Goal: Navigation & Orientation: Find specific page/section

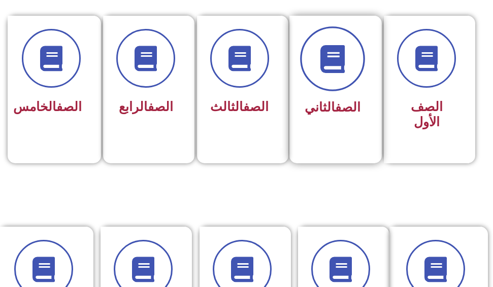
scroll to position [305, 0]
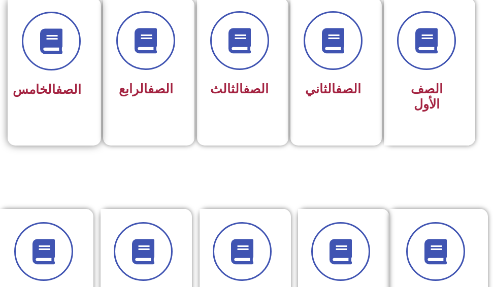
click at [56, 83] on link "الصف" at bounding box center [68, 89] width 25 height 15
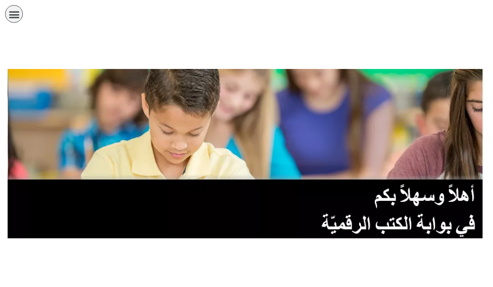
click at [15, 6] on div "תפריט" at bounding box center [14, 14] width 18 height 18
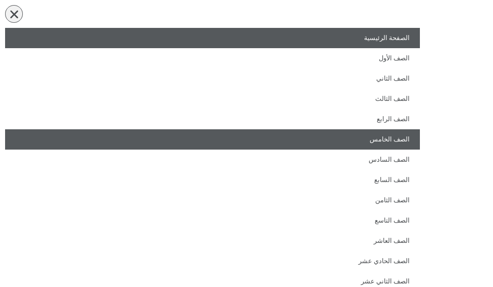
click at [245, 138] on link "الصف الخامس" at bounding box center [212, 140] width 415 height 20
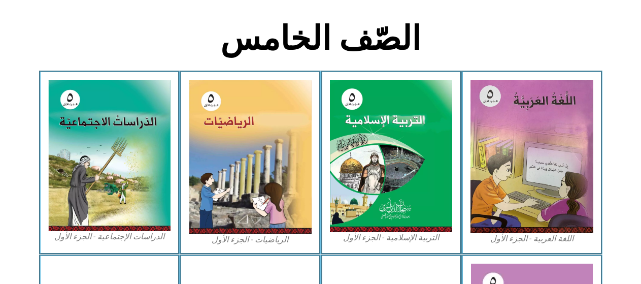
scroll to position [254, 0]
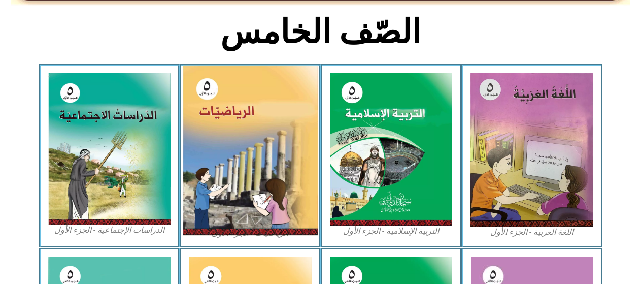
click at [238, 124] on img at bounding box center [250, 151] width 135 height 170
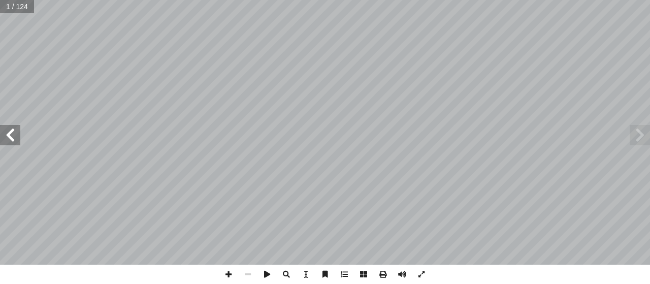
click at [17, 133] on span at bounding box center [10, 135] width 20 height 20
click at [11, 135] on span at bounding box center [10, 135] width 20 height 20
click at [226, 265] on span at bounding box center [228, 274] width 19 height 19
